Goal: Navigation & Orientation: Find specific page/section

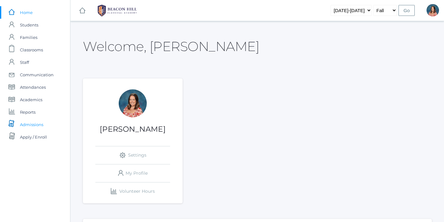
click at [29, 126] on span "Admissions" at bounding box center [31, 124] width 23 height 12
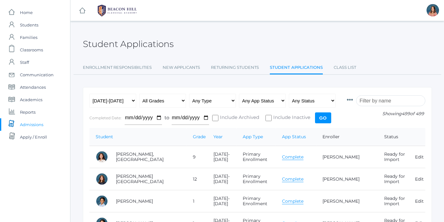
click at [355, 68] on ul "Enrollment Responsibilities New Applicants Returning Students Student Applicati…" at bounding box center [257, 67] width 349 height 13
click at [345, 68] on link "Class List" at bounding box center [345, 67] width 22 height 12
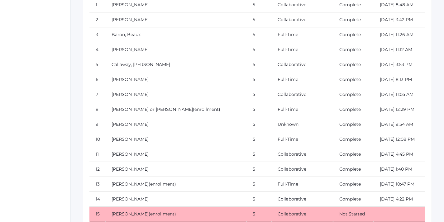
scroll to position [4055, 0]
